Goal: Task Accomplishment & Management: Manage account settings

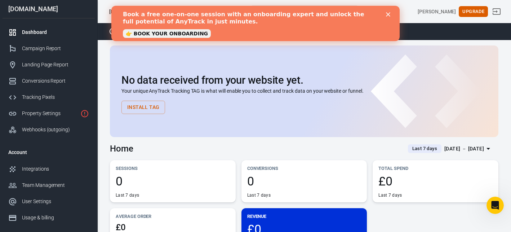
click at [389, 13] on polygon "Close" at bounding box center [388, 14] width 4 height 4
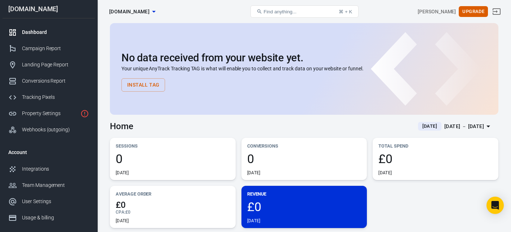
click at [156, 87] on button "Install Tag" at bounding box center [143, 84] width 44 height 13
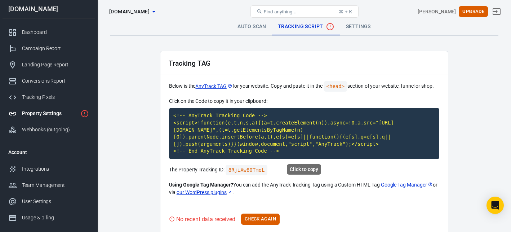
click at [254, 136] on code "<!-- AnyTrack Tracking Code --> <script>!function(e,t,n,s,a){(a=t.createElement…" at bounding box center [304, 133] width 270 height 51
click at [255, 221] on button "Check Again" at bounding box center [260, 218] width 39 height 11
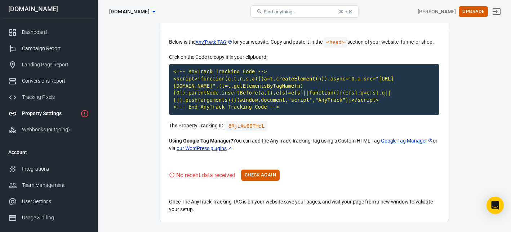
scroll to position [65, 0]
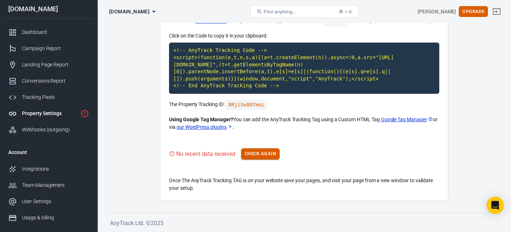
click at [265, 151] on button "Check Again" at bounding box center [260, 153] width 39 height 11
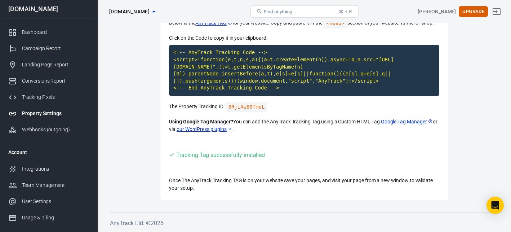
scroll to position [63, 0]
click at [40, 98] on div "Tracking Pixels" at bounding box center [55, 97] width 67 height 8
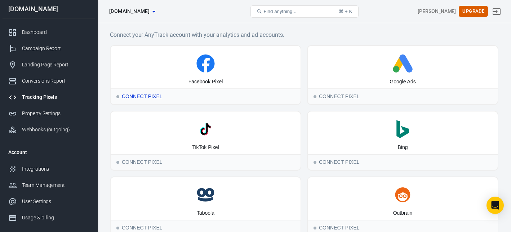
click at [208, 79] on div "Facebook Pixel" at bounding box center [206, 81] width 35 height 7
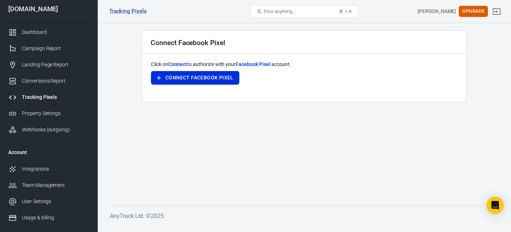
click at [207, 80] on button "Connect Facebook Pixel" at bounding box center [195, 77] width 88 height 13
click at [35, 97] on div "Tracking Pixels" at bounding box center [55, 97] width 67 height 8
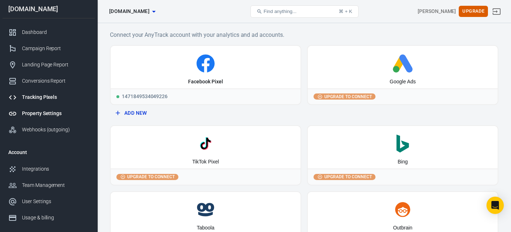
click at [30, 110] on div "Property Settings" at bounding box center [55, 114] width 67 height 8
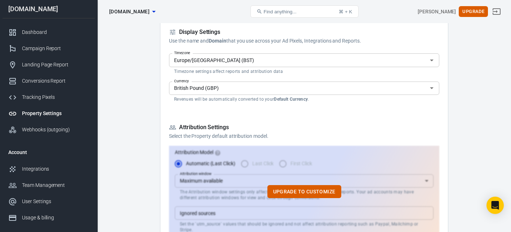
scroll to position [72, 0]
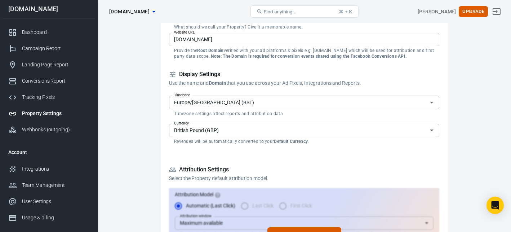
click at [204, 129] on input "British Pound (GBP)" at bounding box center [298, 130] width 254 height 9
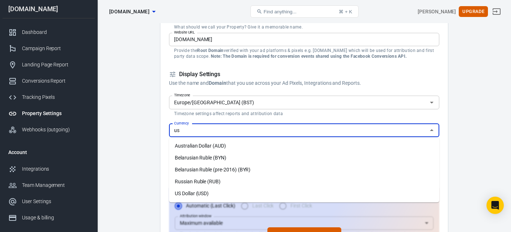
scroll to position [0, 0]
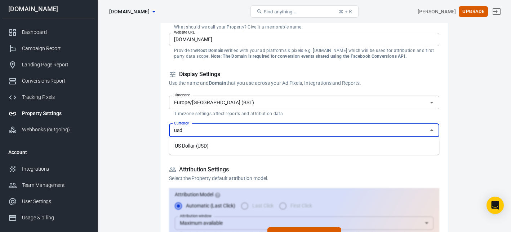
click at [200, 147] on li "US Dollar (USD)" at bounding box center [304, 146] width 270 height 12
type input "US Dollar (USD)"
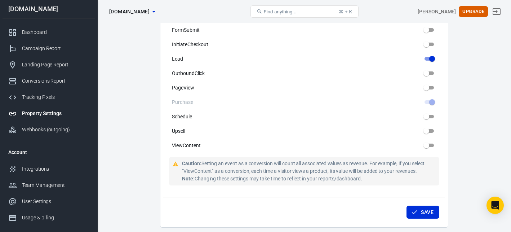
scroll to position [437, 0]
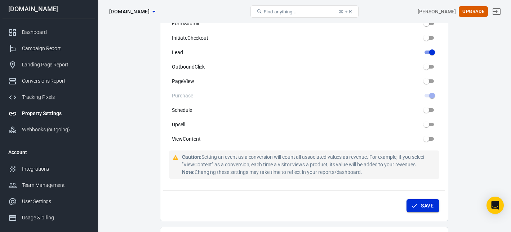
click at [420, 202] on button "Save" at bounding box center [423, 205] width 33 height 13
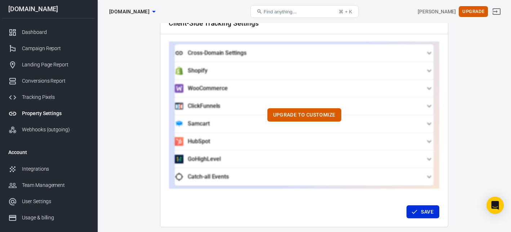
scroll to position [650, 0]
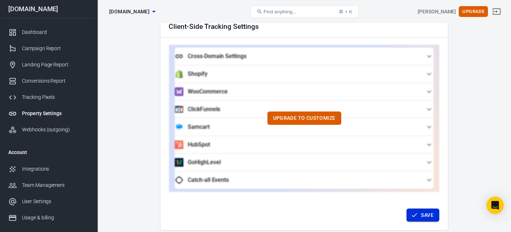
click at [420, 214] on button "Save" at bounding box center [423, 214] width 33 height 13
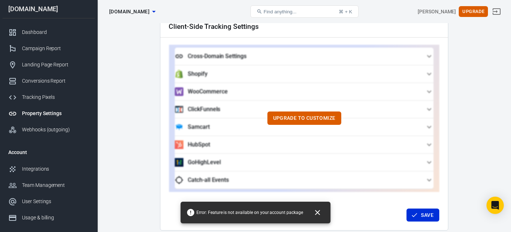
scroll to position [747, 0]
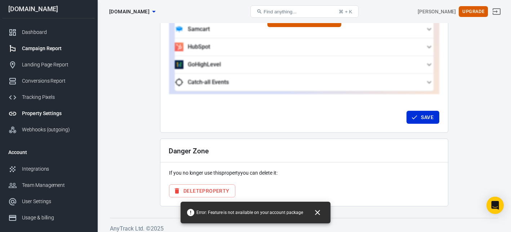
click at [32, 47] on div "Campaign Report" at bounding box center [55, 49] width 67 height 8
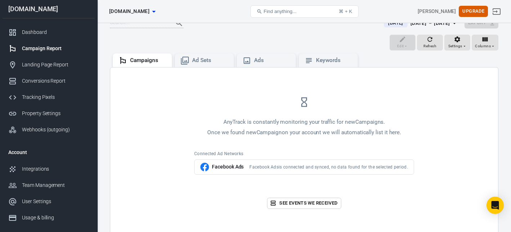
scroll to position [56, 0]
